Goal: Book appointment/travel/reservation

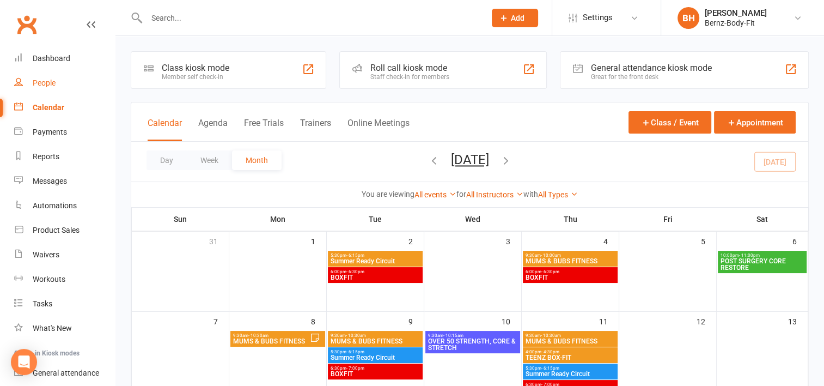
click at [50, 82] on div "People" at bounding box center [44, 82] width 23 height 9
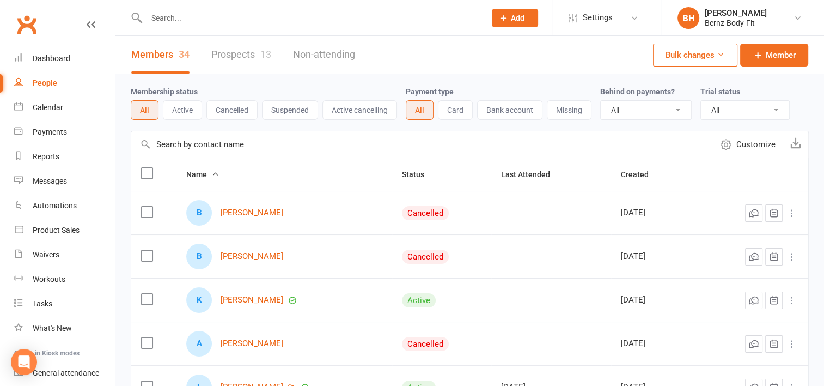
click at [244, 53] on link "Prospects 13" at bounding box center [241, 55] width 60 height 38
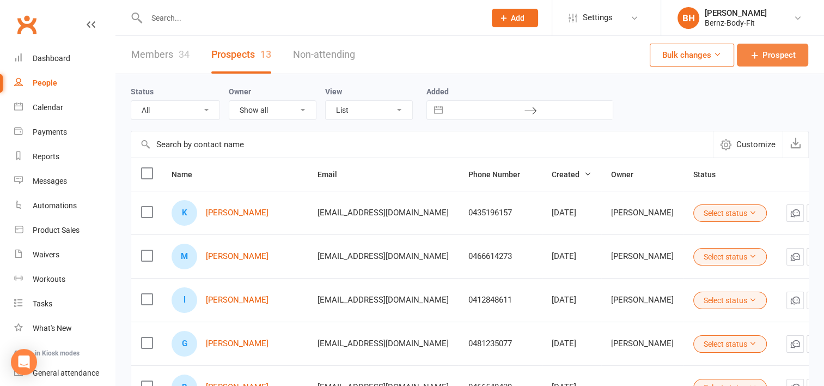
click at [767, 52] on span "Prospect" at bounding box center [779, 54] width 33 height 13
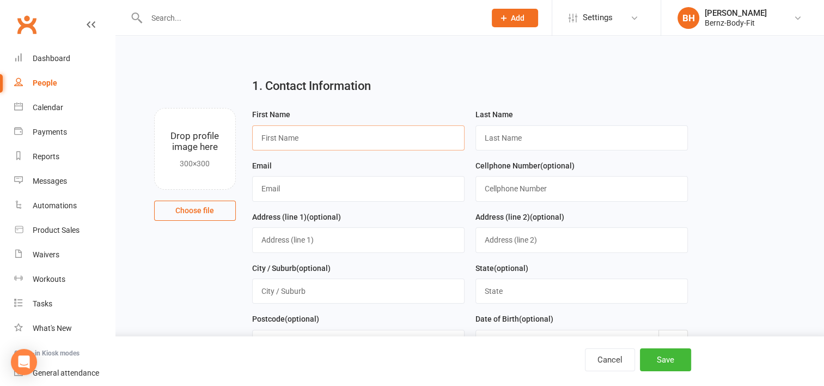
click at [348, 135] on input "text" at bounding box center [358, 137] width 213 height 25
click at [166, 21] on input "text" at bounding box center [310, 17] width 335 height 15
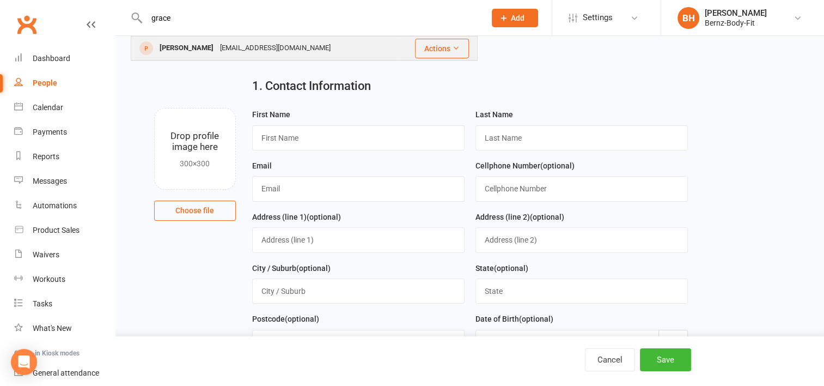
type input "grace"
click at [188, 50] on div "[PERSON_NAME]" at bounding box center [186, 48] width 60 height 16
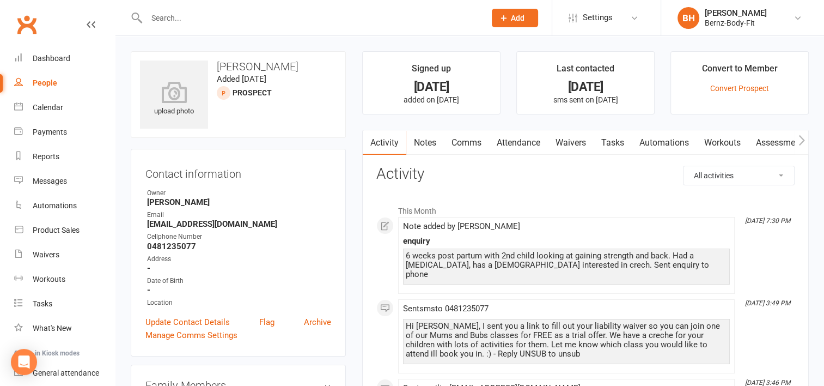
click at [472, 141] on link "Comms" at bounding box center [466, 142] width 45 height 25
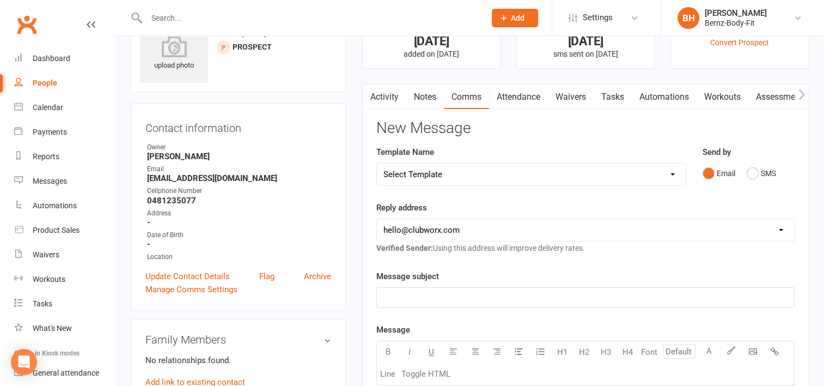
scroll to position [58, 0]
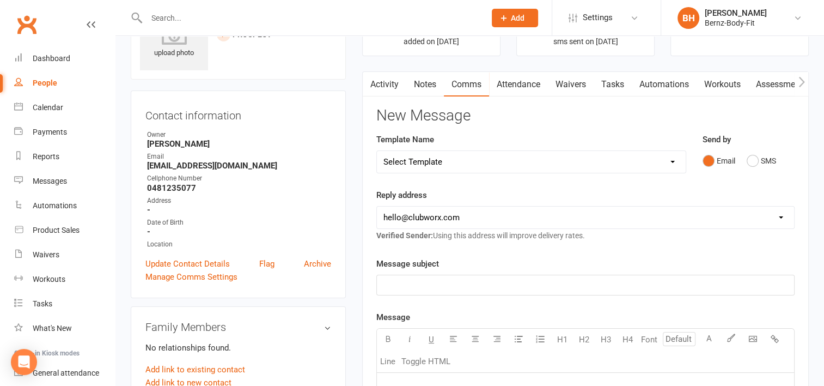
click at [469, 161] on select "Select Template [SMS] [Default template - review before using] Appointment remi…" at bounding box center [531, 162] width 309 height 22
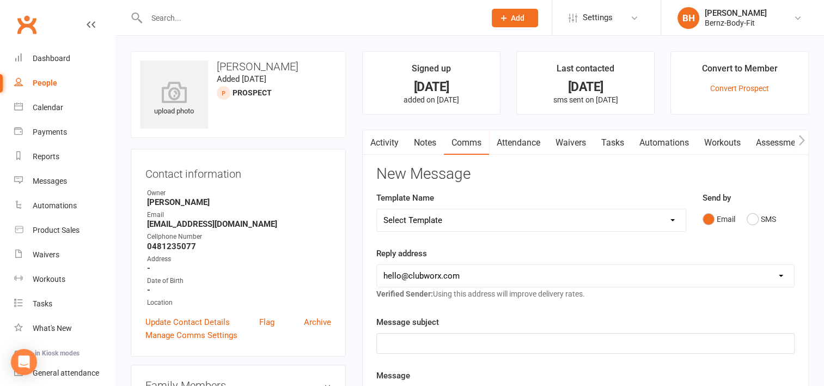
click at [511, 14] on span "Add" at bounding box center [518, 18] width 14 height 9
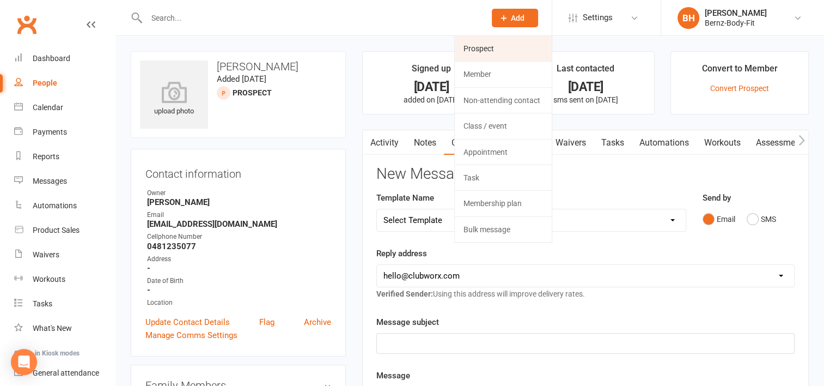
click at [495, 51] on link "Prospect" at bounding box center [503, 48] width 97 height 25
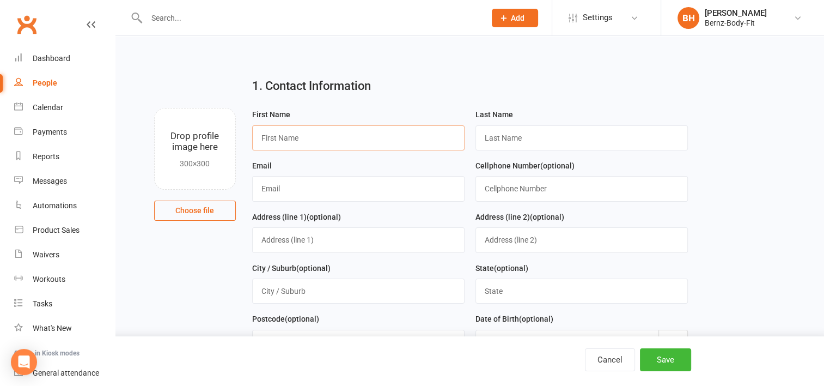
click at [300, 137] on input "text" at bounding box center [358, 137] width 213 height 25
type input "[PERSON_NAME]"
click at [499, 138] on input "text" at bounding box center [582, 137] width 213 height 25
type input "n"
type input "0421526150"
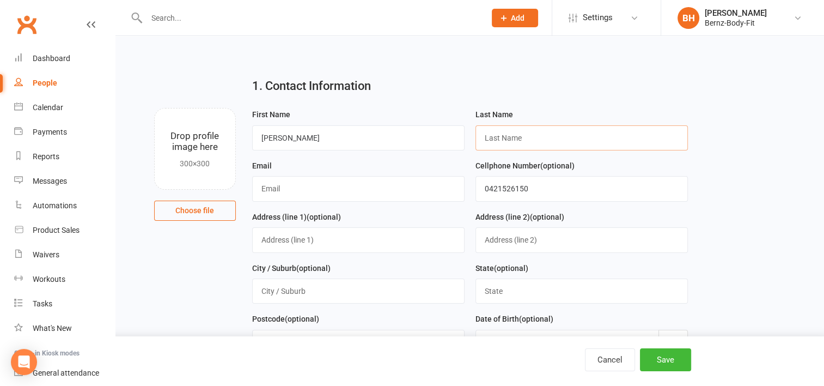
click at [495, 136] on input "text" at bounding box center [582, 137] width 213 height 25
type input "End"
click at [185, 11] on input "text" at bounding box center [310, 17] width 335 height 15
type input "n"
click at [507, 137] on input "End" at bounding box center [582, 137] width 213 height 25
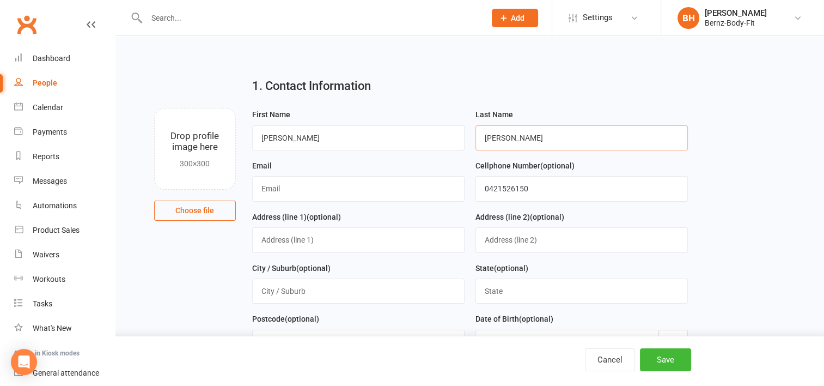
type input "[PERSON_NAME]"
click at [312, 190] on input "text" at bounding box center [358, 188] width 213 height 25
type input "[EMAIL_ADDRESS][DOMAIN_NAME]"
click at [444, 92] on h2 "1. Contact Information" at bounding box center [470, 86] width 436 height 13
click at [666, 360] on button "Save" at bounding box center [665, 359] width 51 height 23
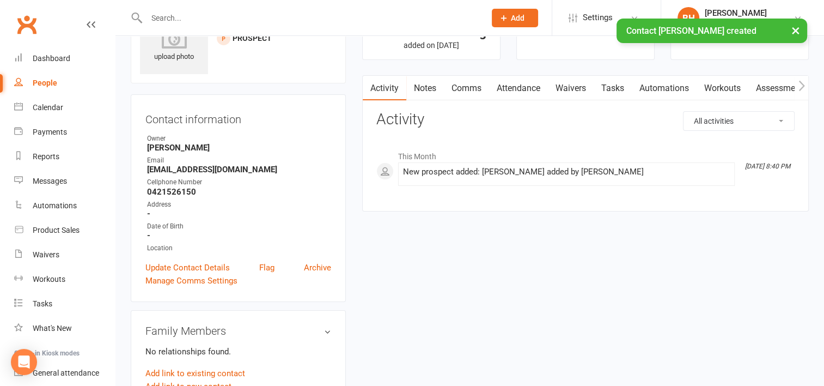
scroll to position [56, 0]
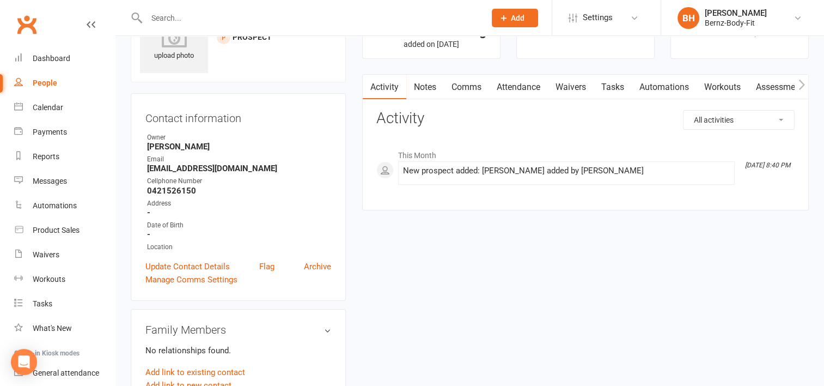
click at [429, 82] on link "Notes" at bounding box center [426, 87] width 38 height 25
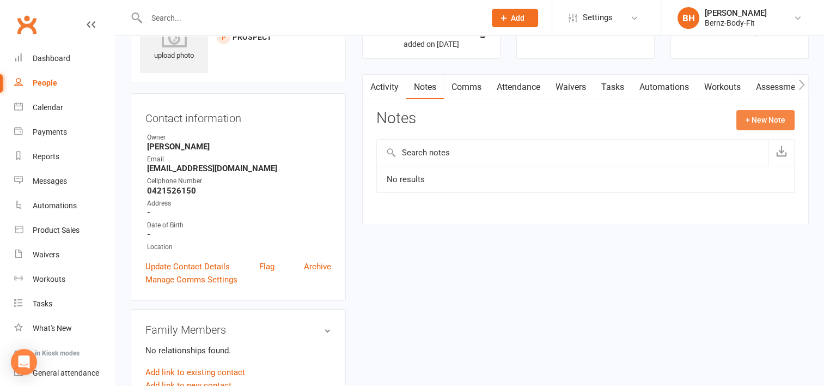
click at [762, 119] on button "+ New Note" at bounding box center [766, 120] width 58 height 20
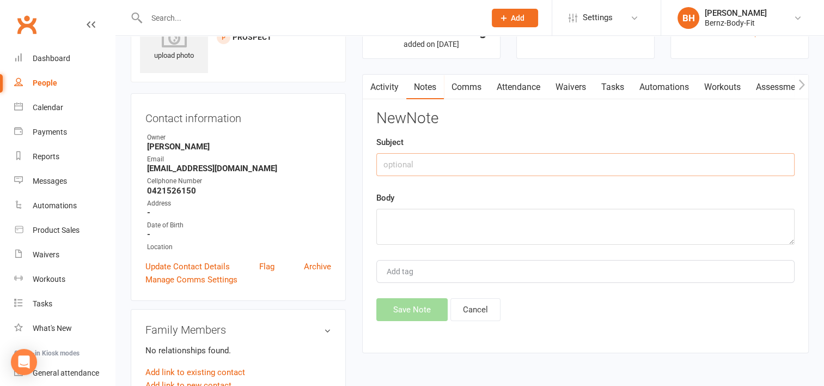
click at [405, 164] on input "text" at bounding box center [586, 164] width 418 height 23
type input "enquiry"
click at [397, 225] on textarea at bounding box center [586, 227] width 418 height 36
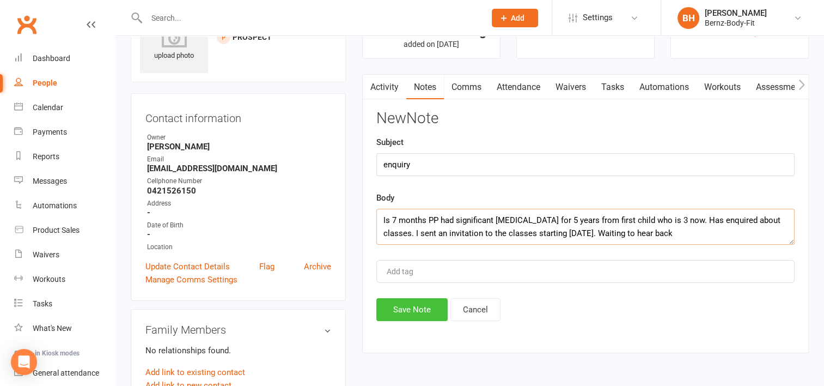
type textarea "Is 7 months PP had significant [MEDICAL_DATA] for 5 years from first child who …"
click at [410, 305] on button "Save Note" at bounding box center [412, 309] width 71 height 23
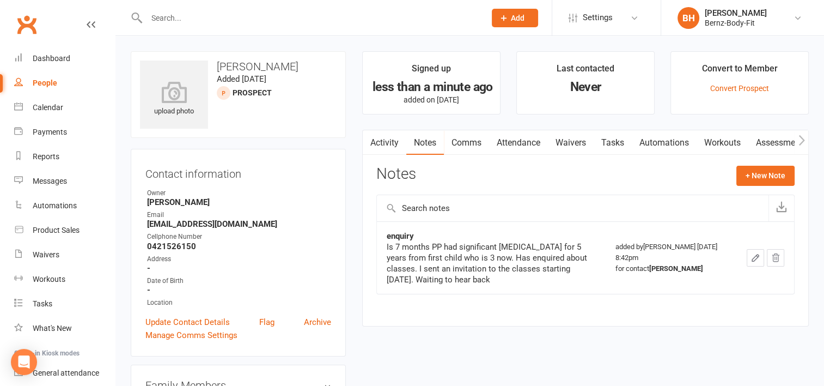
click at [518, 16] on span "Add" at bounding box center [518, 18] width 14 height 9
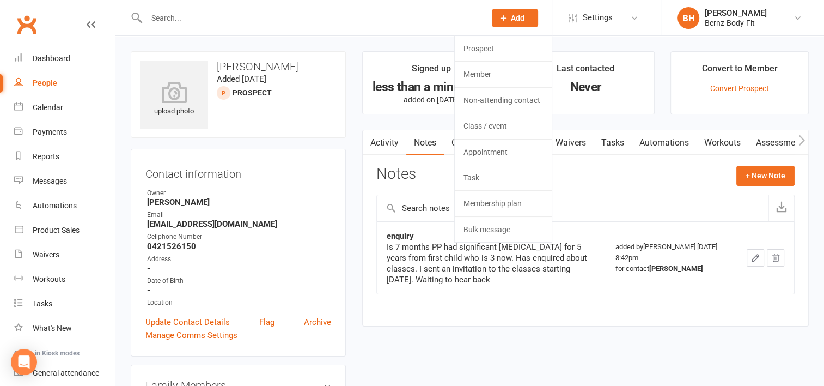
click at [167, 15] on input "text" at bounding box center [310, 17] width 335 height 15
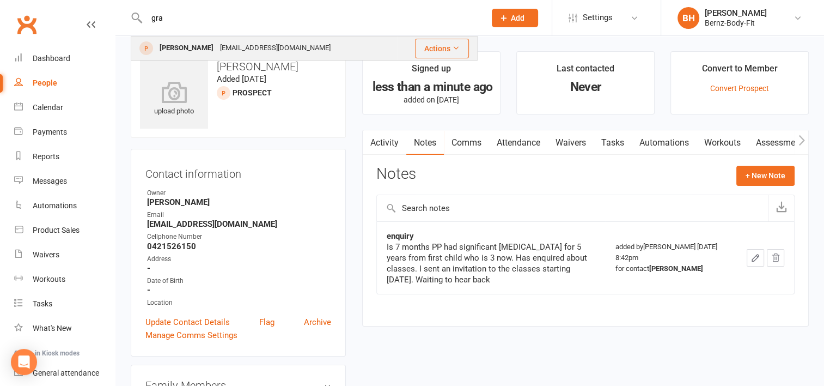
type input "gra"
click at [242, 47] on div "[EMAIL_ADDRESS][DOMAIN_NAME]" at bounding box center [275, 48] width 117 height 16
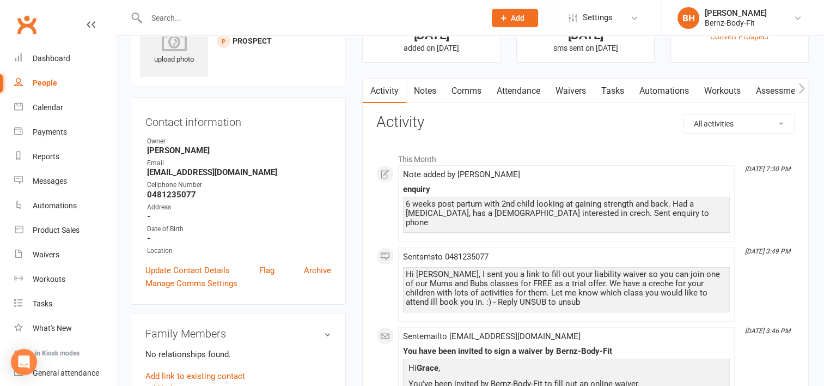
scroll to position [52, 0]
click at [424, 87] on link "Notes" at bounding box center [426, 90] width 38 height 25
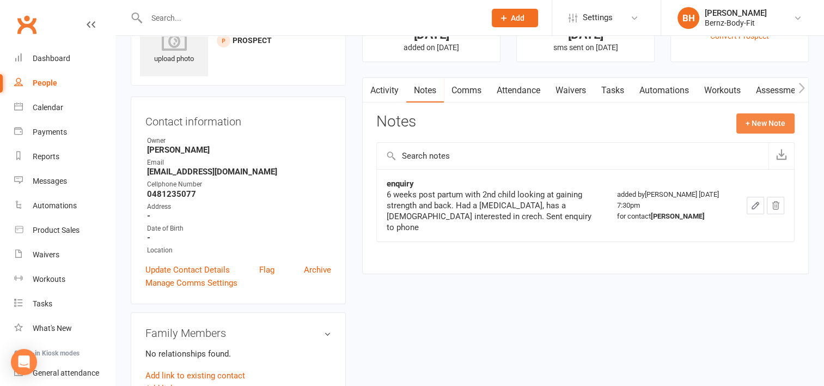
click at [769, 118] on button "+ New Note" at bounding box center [766, 123] width 58 height 20
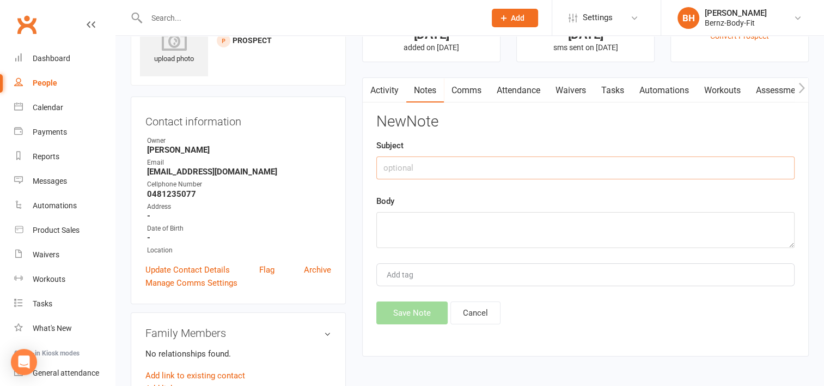
click at [409, 171] on input "text" at bounding box center [586, 167] width 418 height 23
type input "invitation"
click at [410, 224] on textarea at bounding box center [586, 230] width 418 height 36
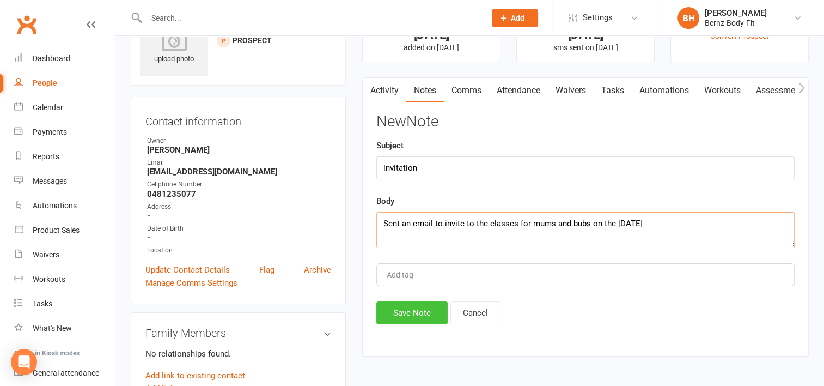
type textarea "Sent an email to invite to the classes for mums and bubs on the [DATE]"
click at [408, 312] on button "Save Note" at bounding box center [412, 312] width 71 height 23
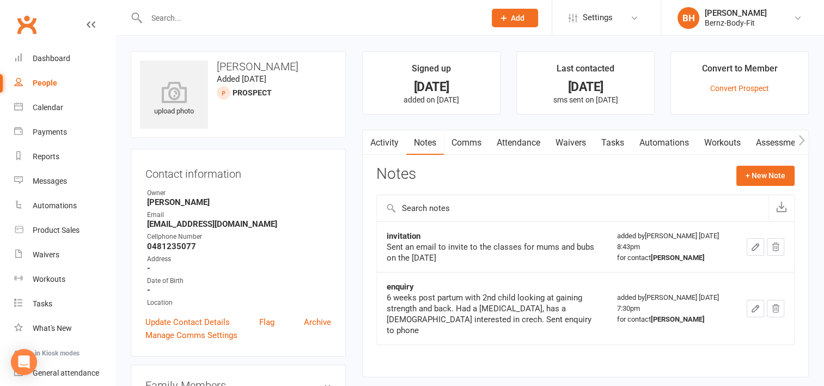
click at [518, 15] on span "Add" at bounding box center [518, 18] width 14 height 9
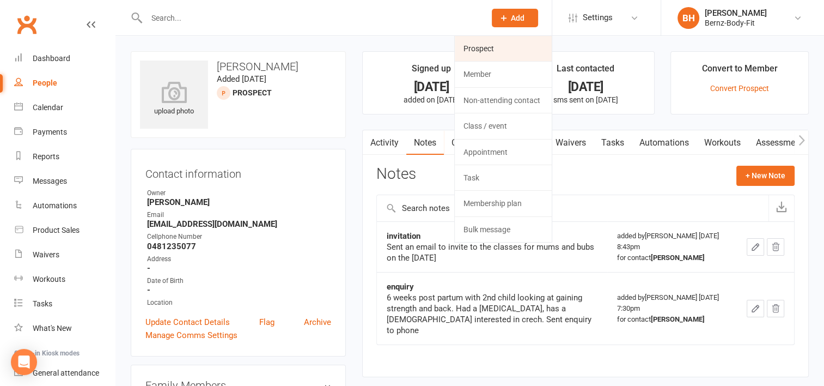
click at [482, 48] on link "Prospect" at bounding box center [503, 48] width 97 height 25
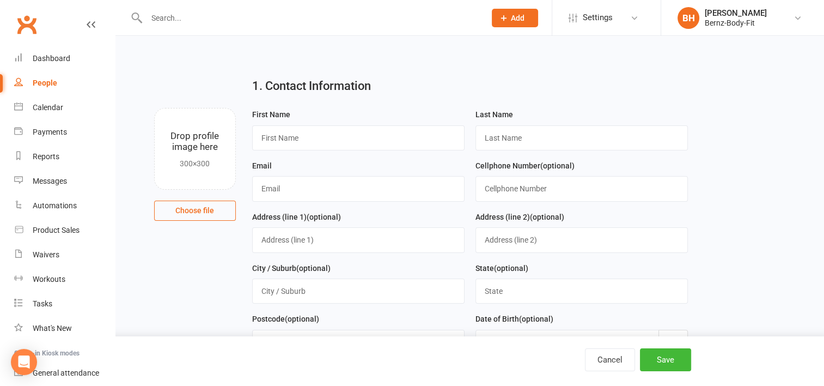
click at [207, 16] on input "text" at bounding box center [310, 17] width 335 height 15
click at [55, 59] on div "Dashboard" at bounding box center [52, 58] width 38 height 9
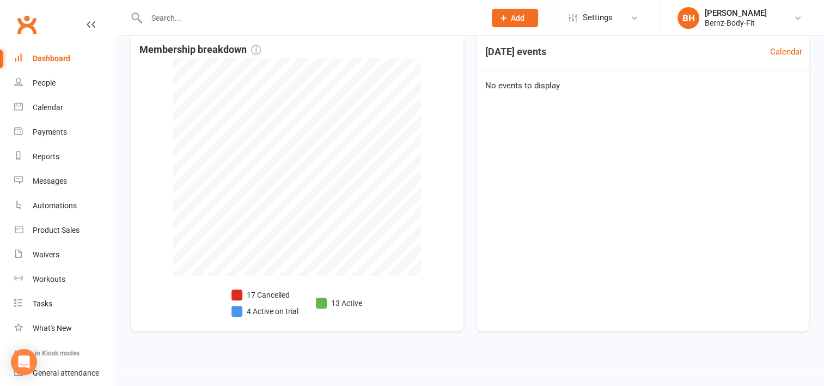
scroll to position [257, 0]
click at [102, 211] on link "Automations" at bounding box center [64, 205] width 101 height 25
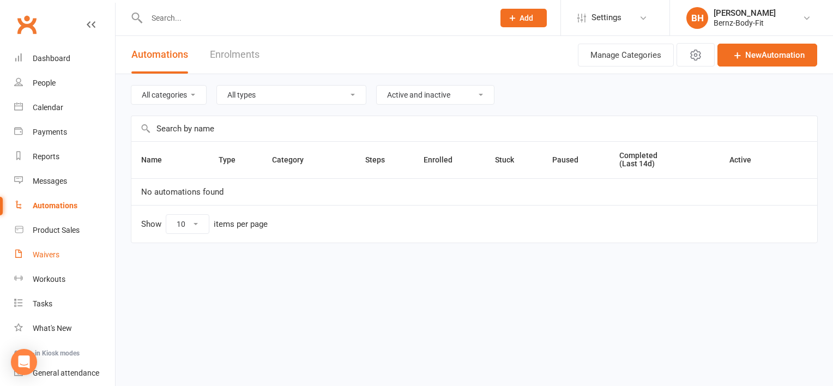
click at [51, 253] on div "Waivers" at bounding box center [46, 254] width 27 height 9
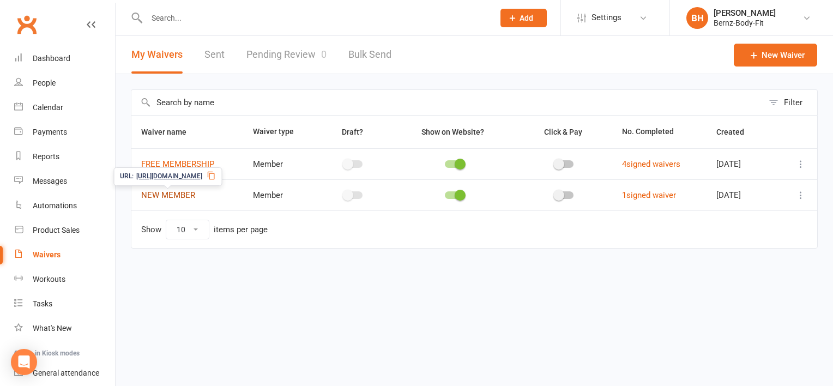
click at [176, 196] on link "NEW MEMBER" at bounding box center [168, 195] width 54 height 10
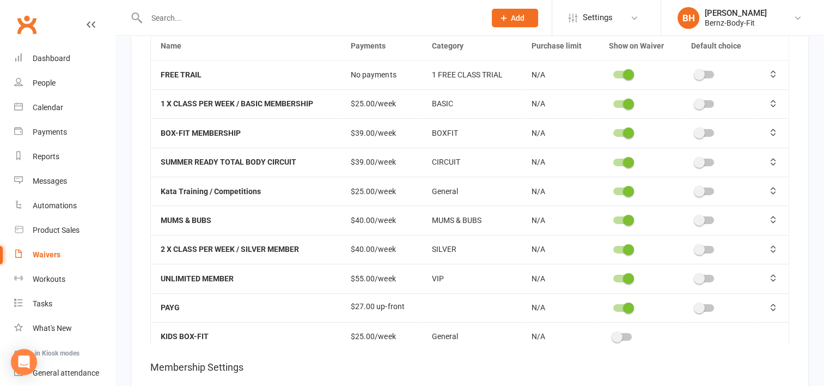
scroll to position [16, 0]
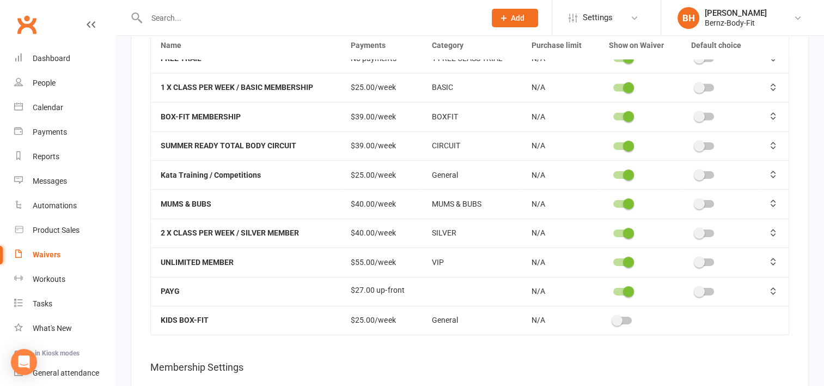
click at [612, 315] on span at bounding box center [617, 320] width 11 height 11
click at [614, 319] on input "checkbox" at bounding box center [614, 319] width 0 height 0
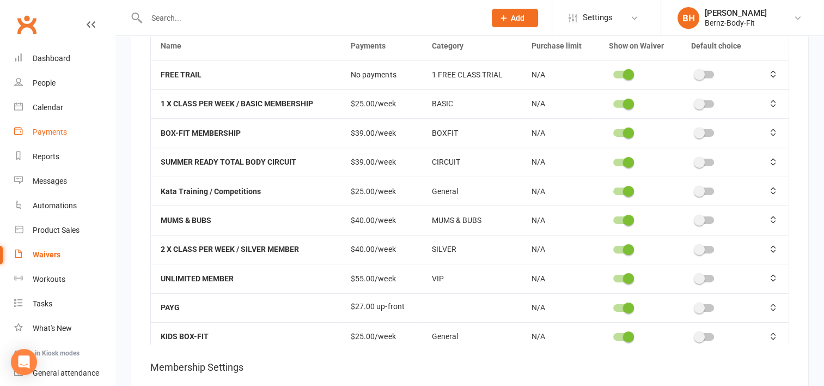
click at [58, 131] on div "Payments" at bounding box center [50, 132] width 34 height 9
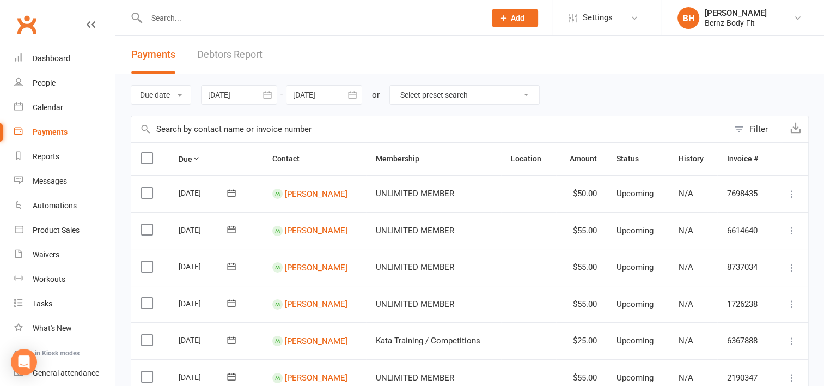
click at [146, 192] on label at bounding box center [148, 192] width 15 height 11
click at [146, 187] on input "checkbox" at bounding box center [144, 187] width 7 height 0
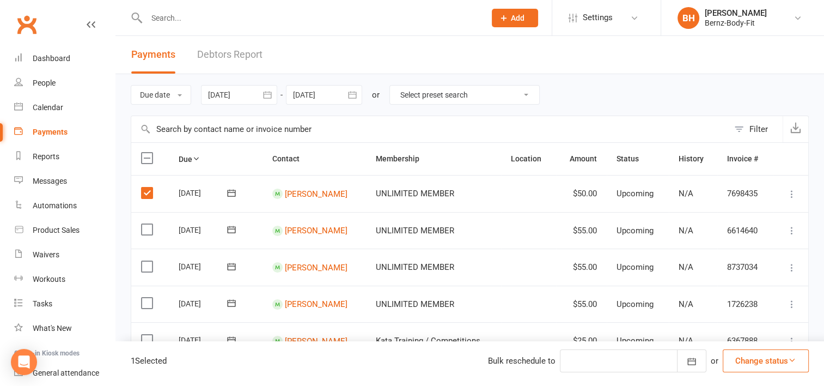
click at [146, 192] on label at bounding box center [148, 192] width 15 height 11
click at [146, 187] on input "checkbox" at bounding box center [144, 187] width 7 height 0
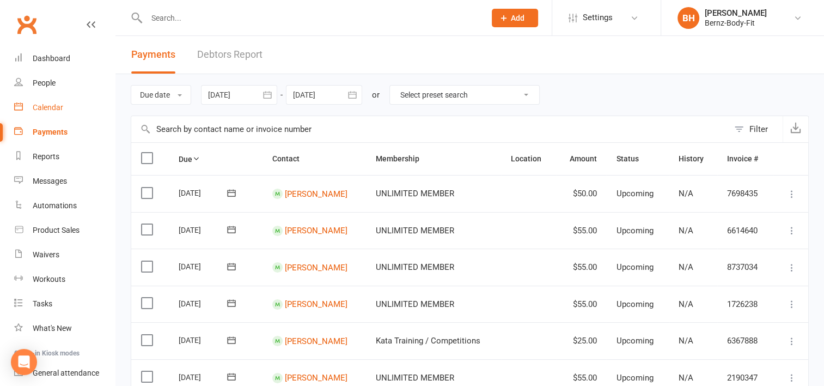
click at [47, 108] on div "Calendar" at bounding box center [48, 107] width 31 height 9
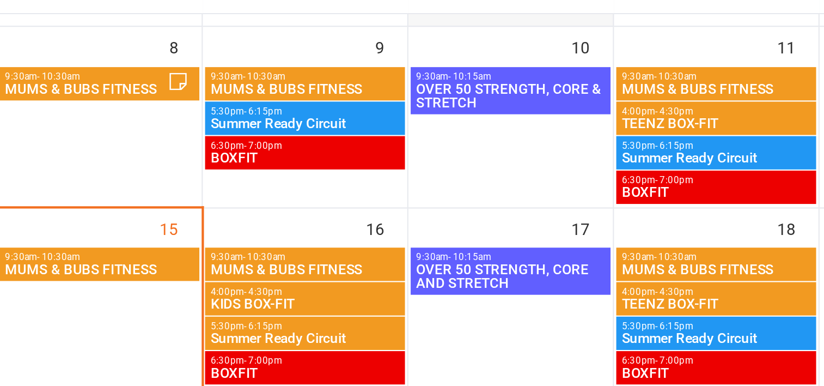
scroll to position [142, 0]
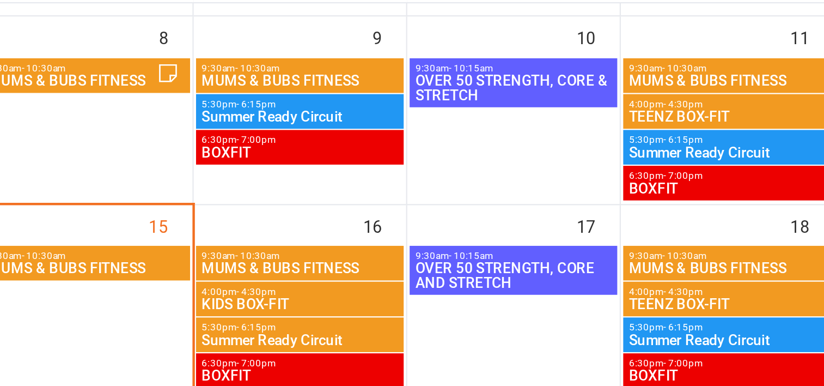
click at [354, 213] on span "Summer Ready Circuit" at bounding box center [375, 216] width 90 height 7
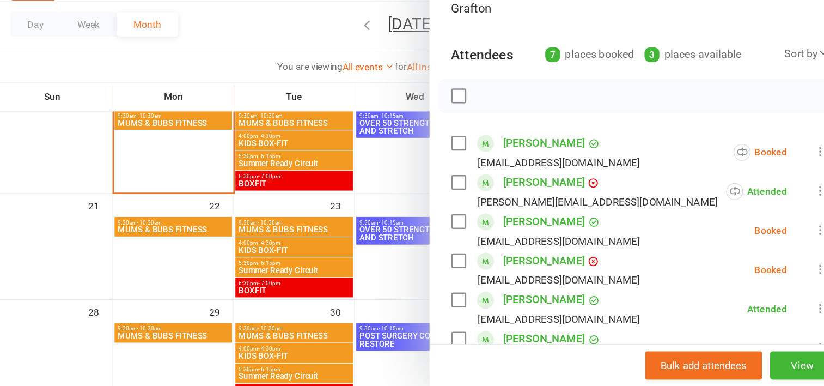
scroll to position [255, 0]
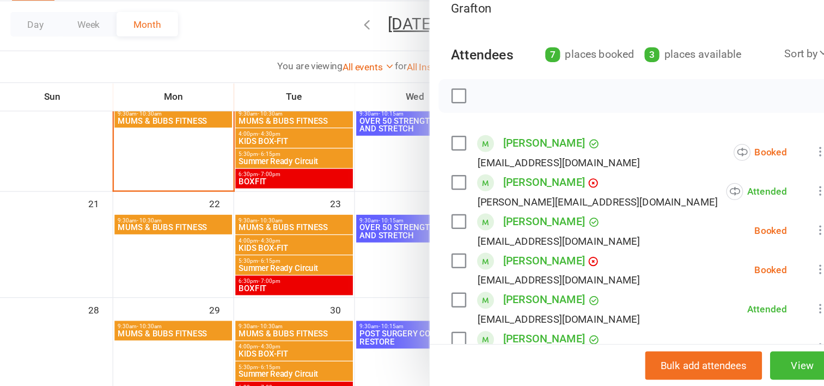
click at [369, 257] on div at bounding box center [470, 193] width 709 height 386
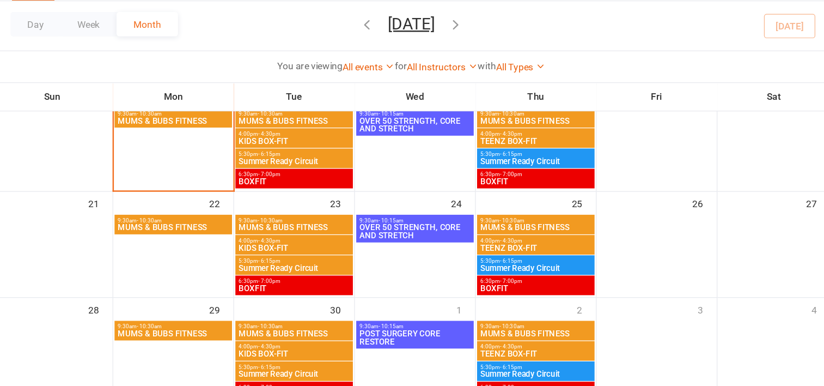
click at [369, 257] on span "MUMS & BUBS FITNESS" at bounding box center [375, 257] width 90 height 7
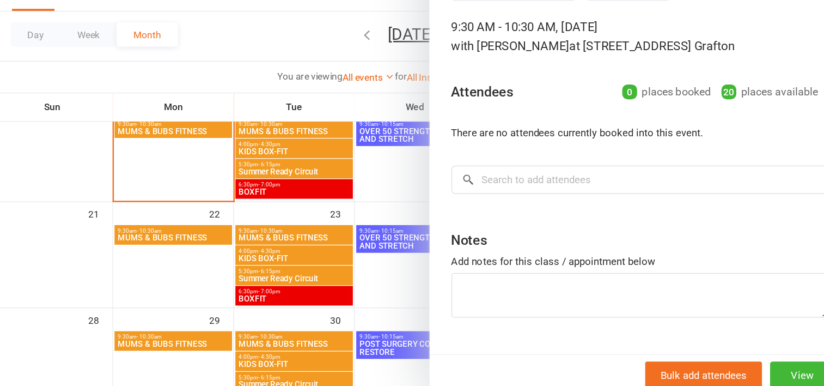
click at [373, 271] on div at bounding box center [470, 193] width 709 height 386
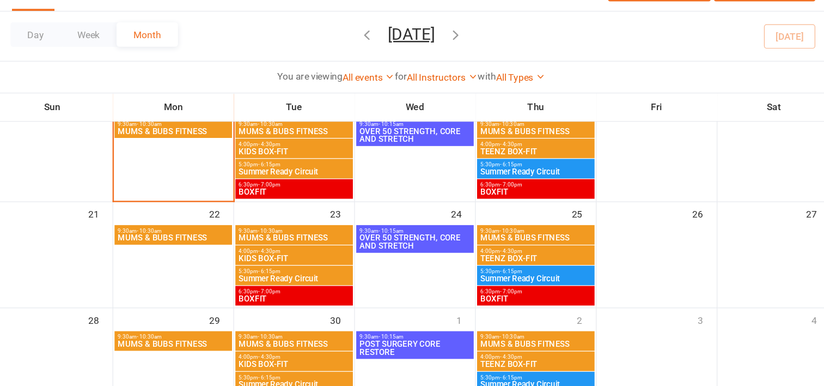
click at [373, 271] on span "KIDS BOX-FIT" at bounding box center [375, 274] width 90 height 7
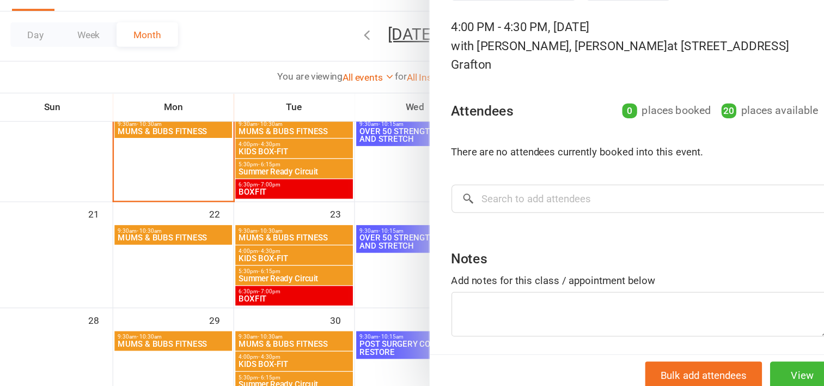
click at [374, 288] on div at bounding box center [470, 193] width 709 height 386
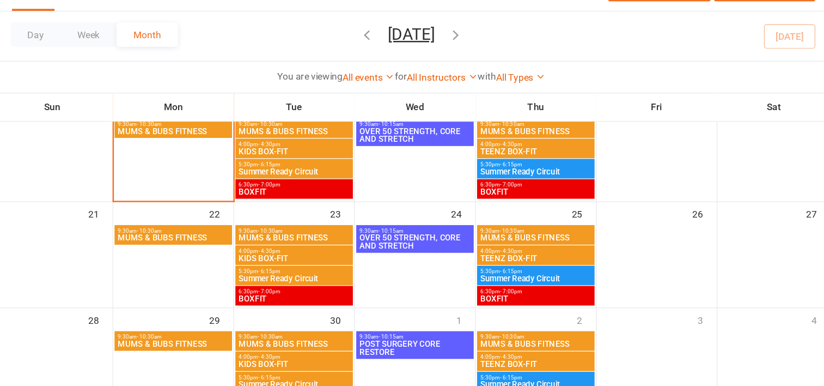
click at [374, 288] on span "Summer Ready Circuit" at bounding box center [375, 290] width 90 height 7
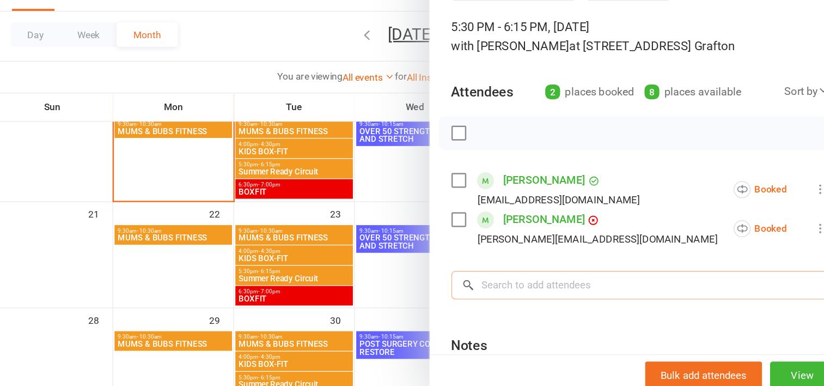
click at [550, 296] on input "search" at bounding box center [654, 295] width 305 height 23
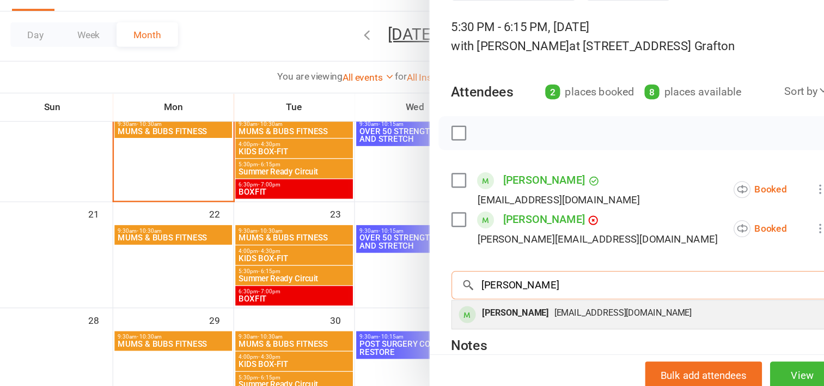
type input "[PERSON_NAME]"
click at [549, 319] on div "[PERSON_NAME]" at bounding box center [554, 319] width 63 height 16
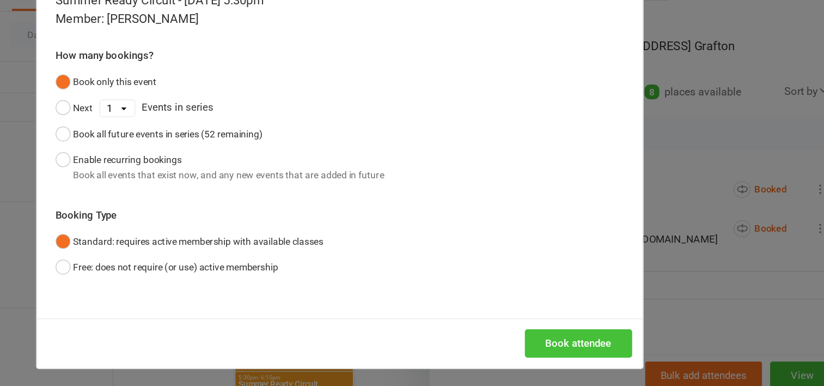
click at [608, 341] on button "Book attendee" at bounding box center [605, 342] width 87 height 23
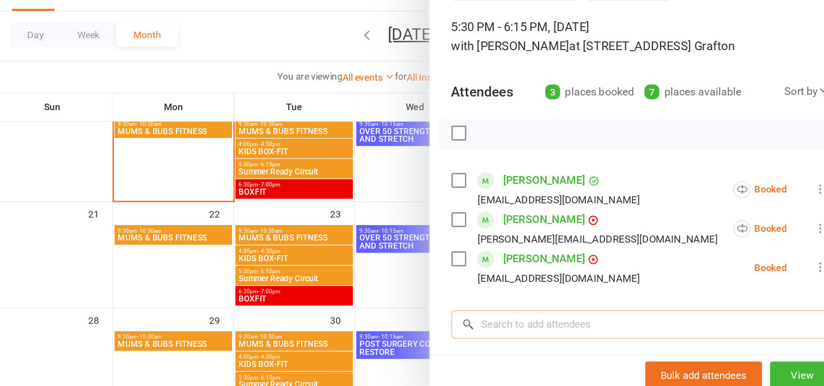
click at [549, 326] on input "search" at bounding box center [654, 327] width 305 height 23
type input "k"
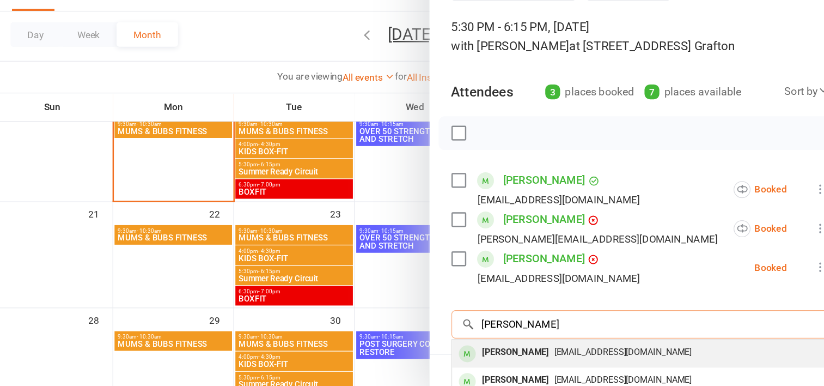
type input "[PERSON_NAME]"
click at [551, 348] on div "[PERSON_NAME]" at bounding box center [554, 350] width 63 height 16
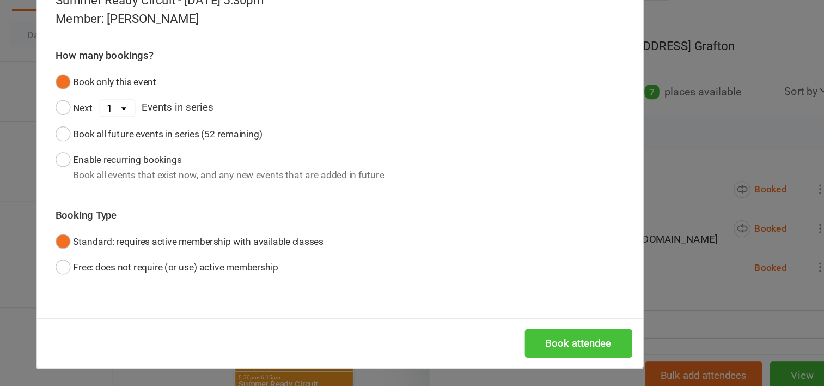
click at [595, 338] on button "Book attendee" at bounding box center [605, 342] width 87 height 23
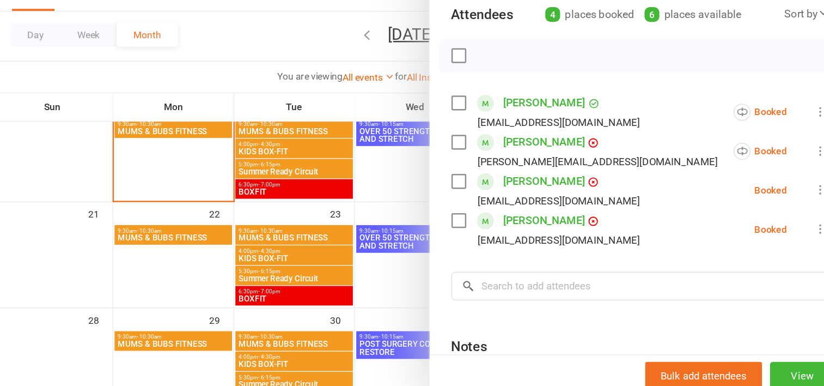
scroll to position [70, 0]
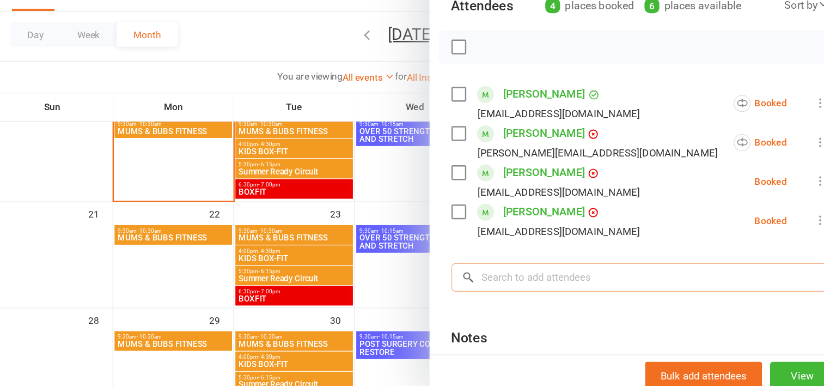
click at [573, 291] on input "search" at bounding box center [654, 289] width 305 height 23
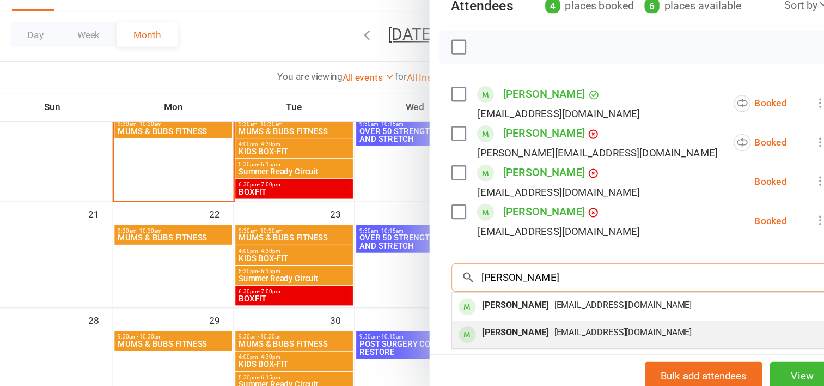
type input "[PERSON_NAME]"
click at [586, 332] on span "[EMAIL_ADDRESS][DOMAIN_NAME]" at bounding box center [641, 334] width 111 height 8
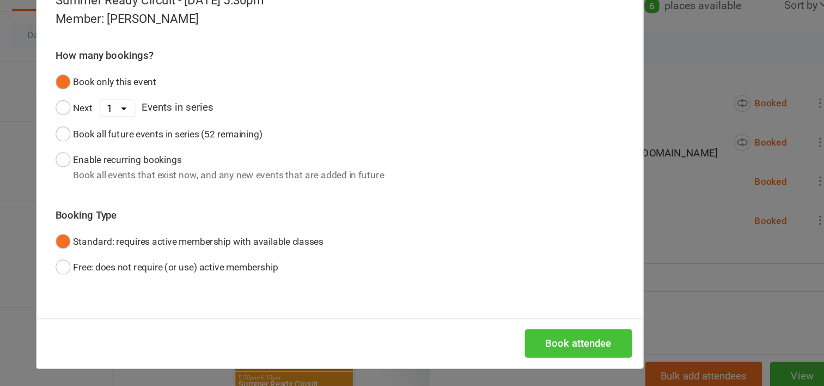
click at [586, 342] on button "Book attendee" at bounding box center [605, 342] width 87 height 23
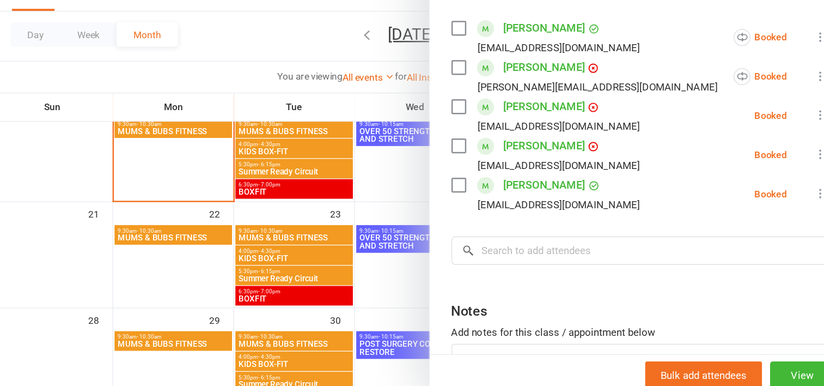
scroll to position [123, 0]
click at [573, 269] on input "search" at bounding box center [654, 267] width 305 height 23
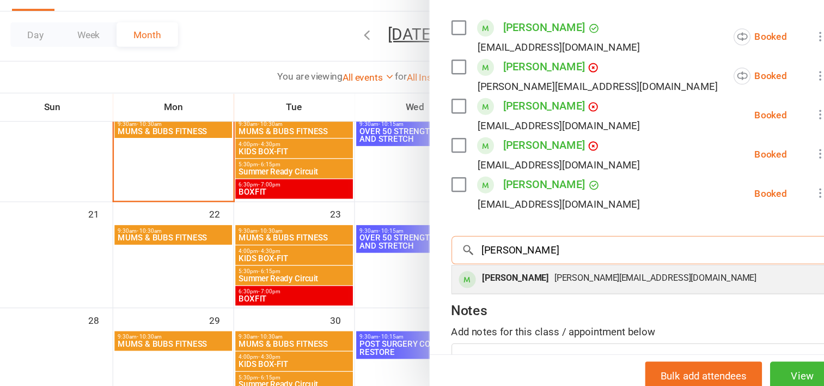
type input "[PERSON_NAME]"
click at [574, 288] on div "[PERSON_NAME]" at bounding box center [554, 290] width 63 height 16
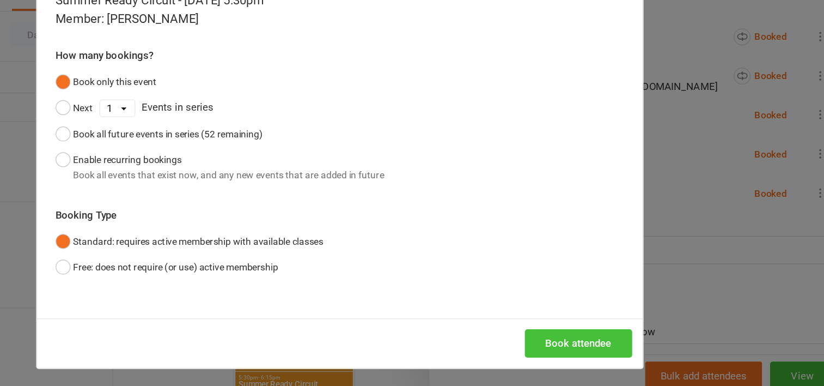
click at [592, 341] on button "Book attendee" at bounding box center [605, 342] width 87 height 23
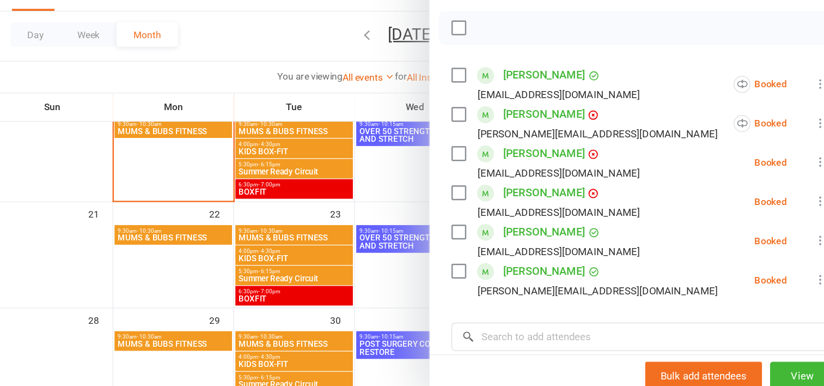
scroll to position [86, 0]
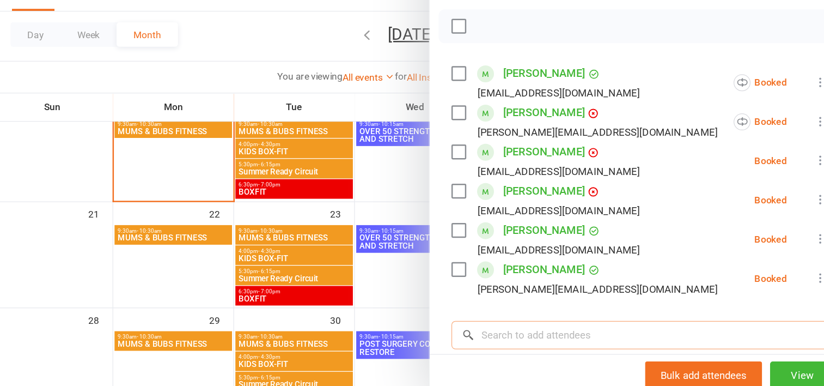
click at [569, 332] on input "search" at bounding box center [654, 336] width 305 height 23
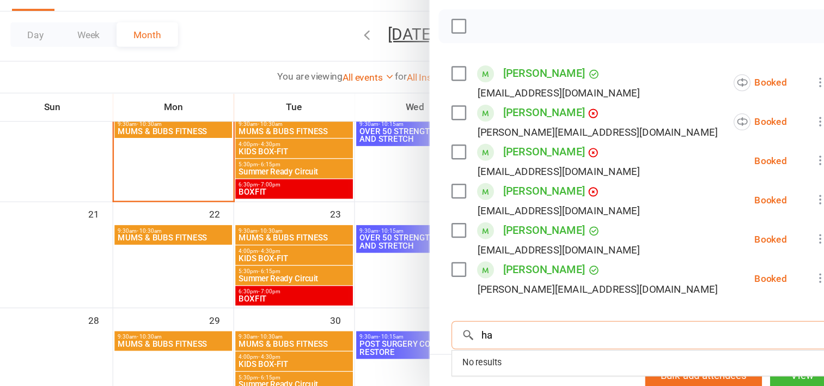
type input "h"
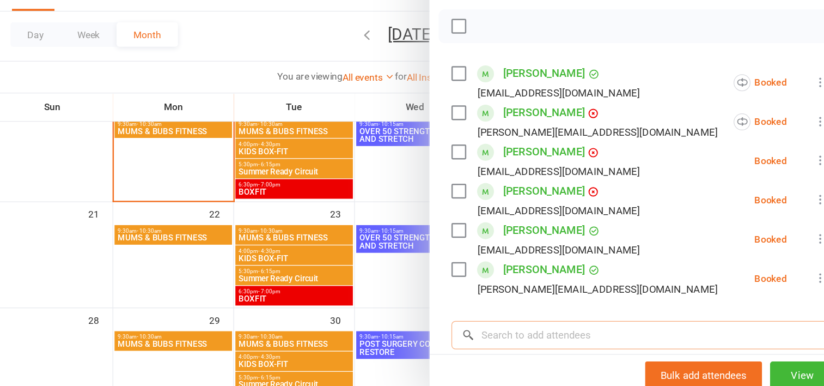
click at [569, 332] on input "search" at bounding box center [654, 336] width 305 height 23
click at [544, 335] on input "search" at bounding box center [654, 336] width 305 height 23
click at [313, 93] on div at bounding box center [470, 193] width 709 height 386
